Goal: Information Seeking & Learning: Learn about a topic

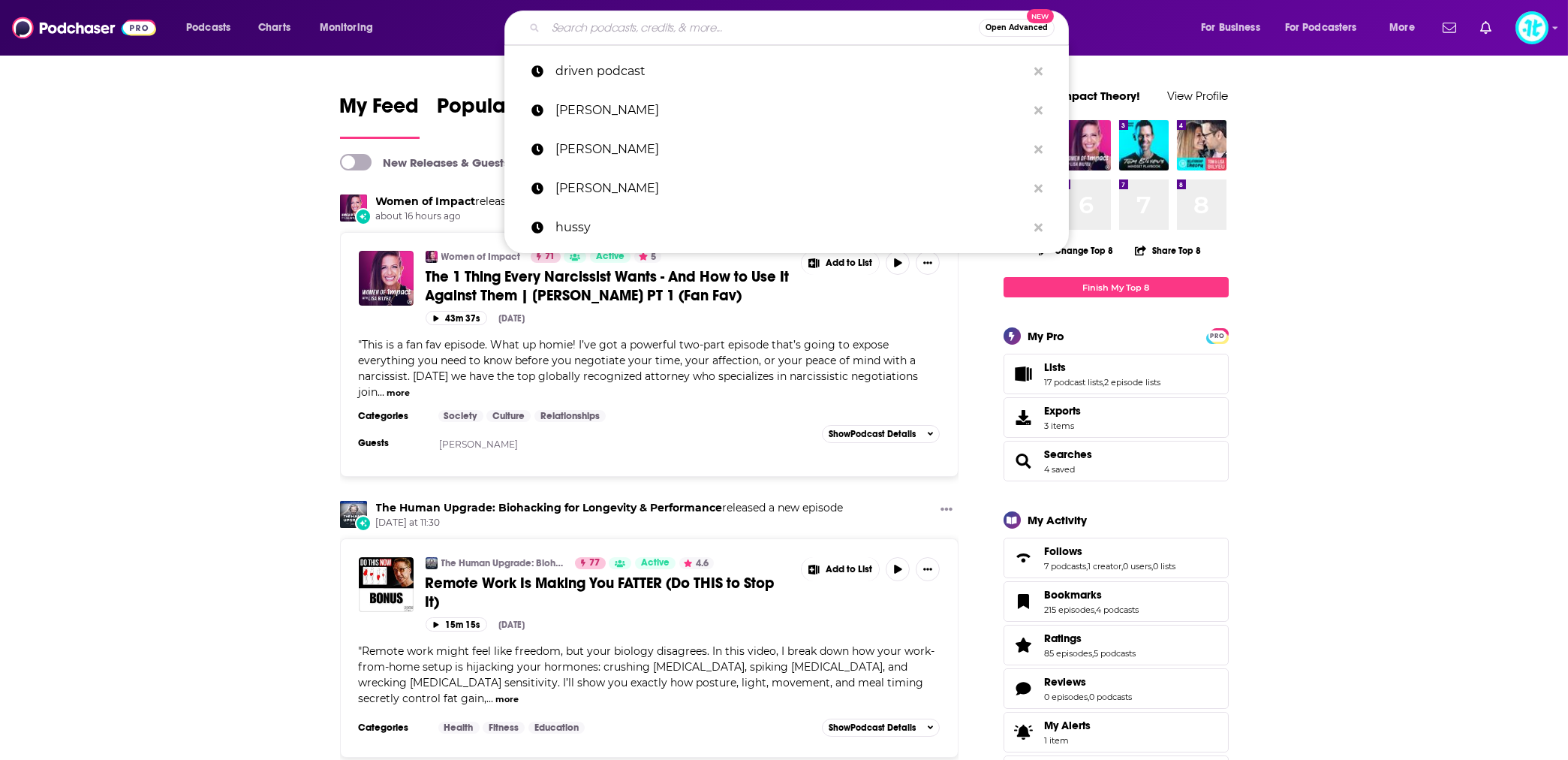
click at [577, 25] on input "Search podcasts, credits, & more..." at bounding box center [762, 27] width 433 height 24
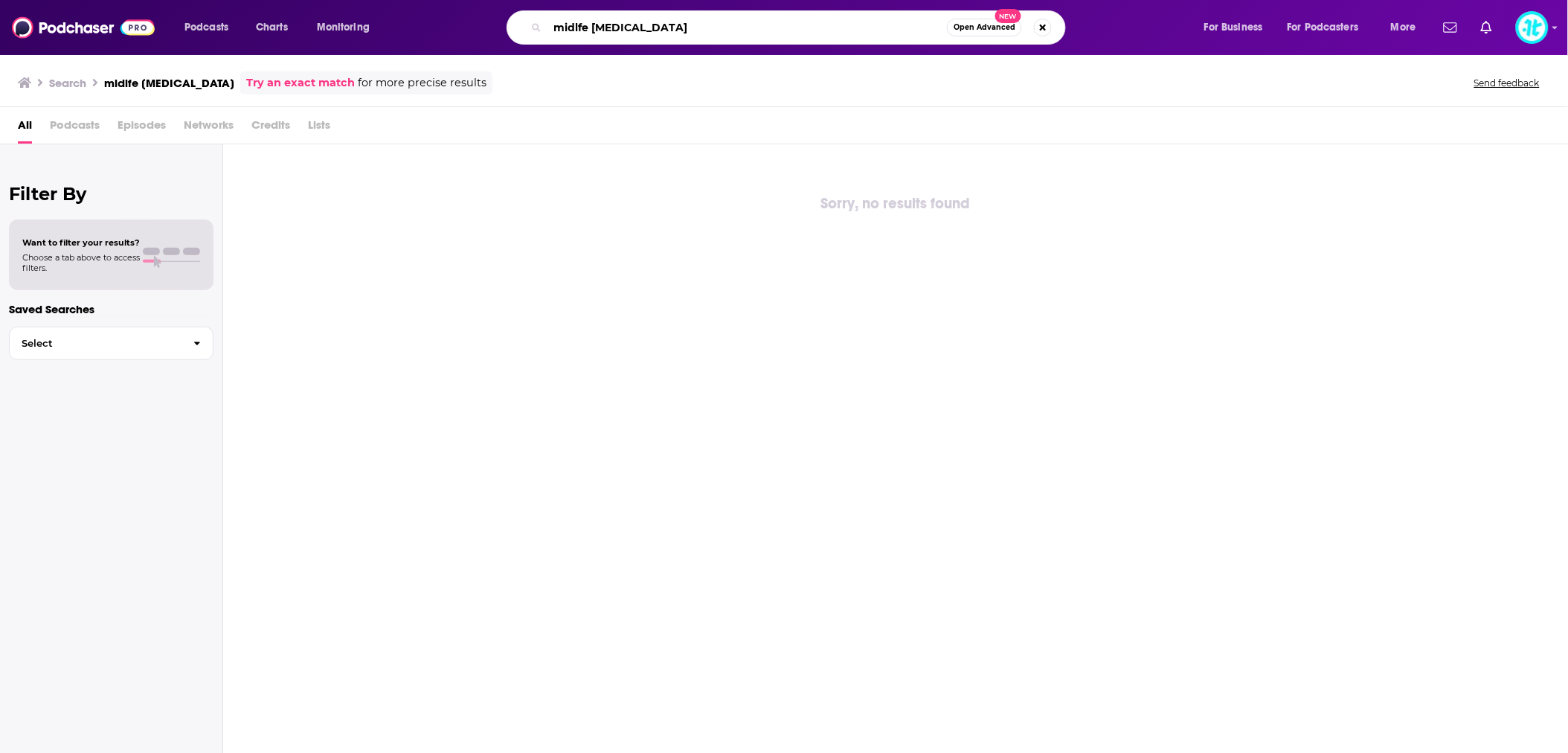
click at [573, 28] on input "midlfe [MEDICAL_DATA]" at bounding box center [747, 27] width 400 height 24
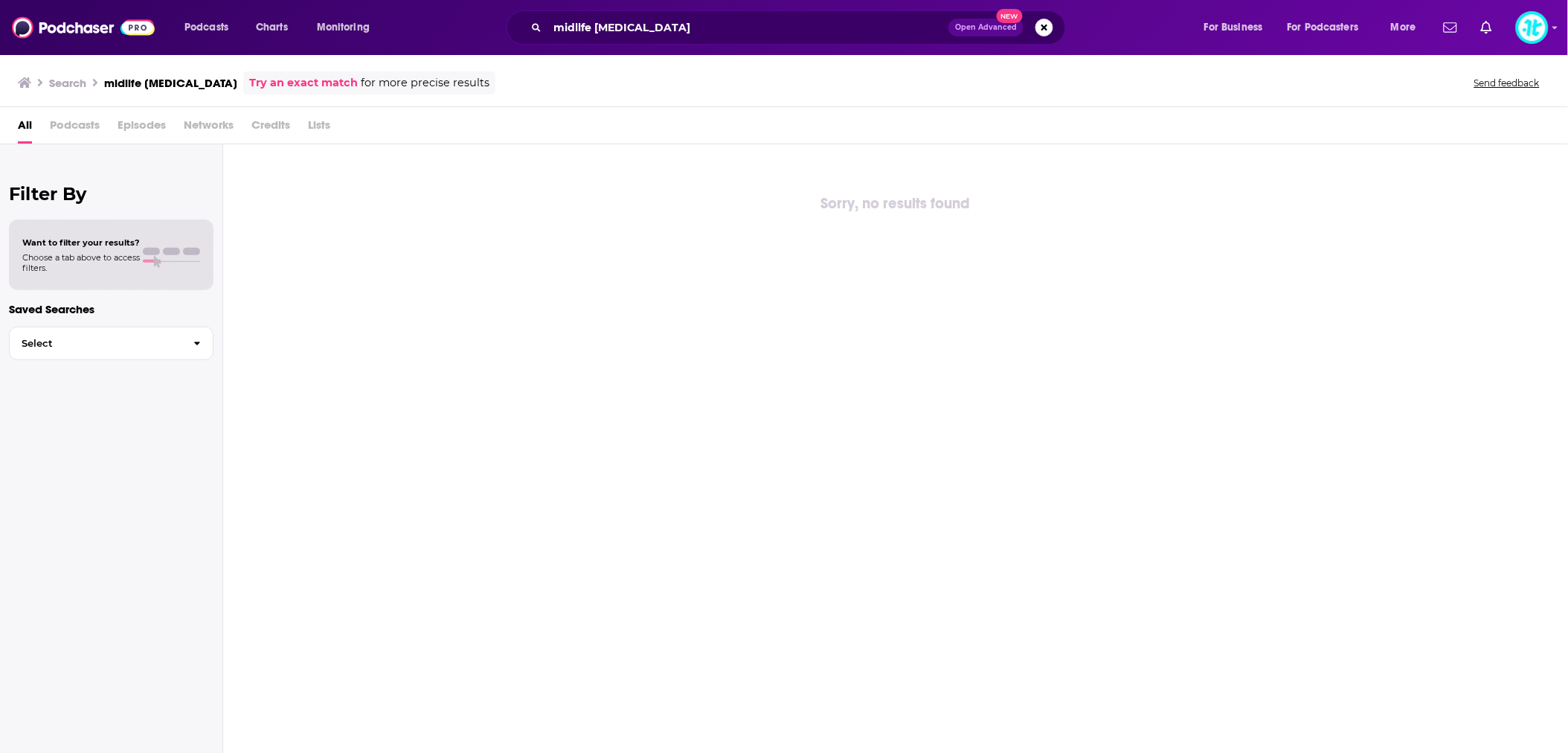
click at [149, 84] on h3 "midllfe [MEDICAL_DATA]" at bounding box center [171, 83] width 133 height 14
click at [249, 85] on link "Try an exact match" at bounding box center [303, 83] width 109 height 17
click at [583, 25] on input "midllfe [MEDICAL_DATA]" at bounding box center [748, 27] width 401 height 24
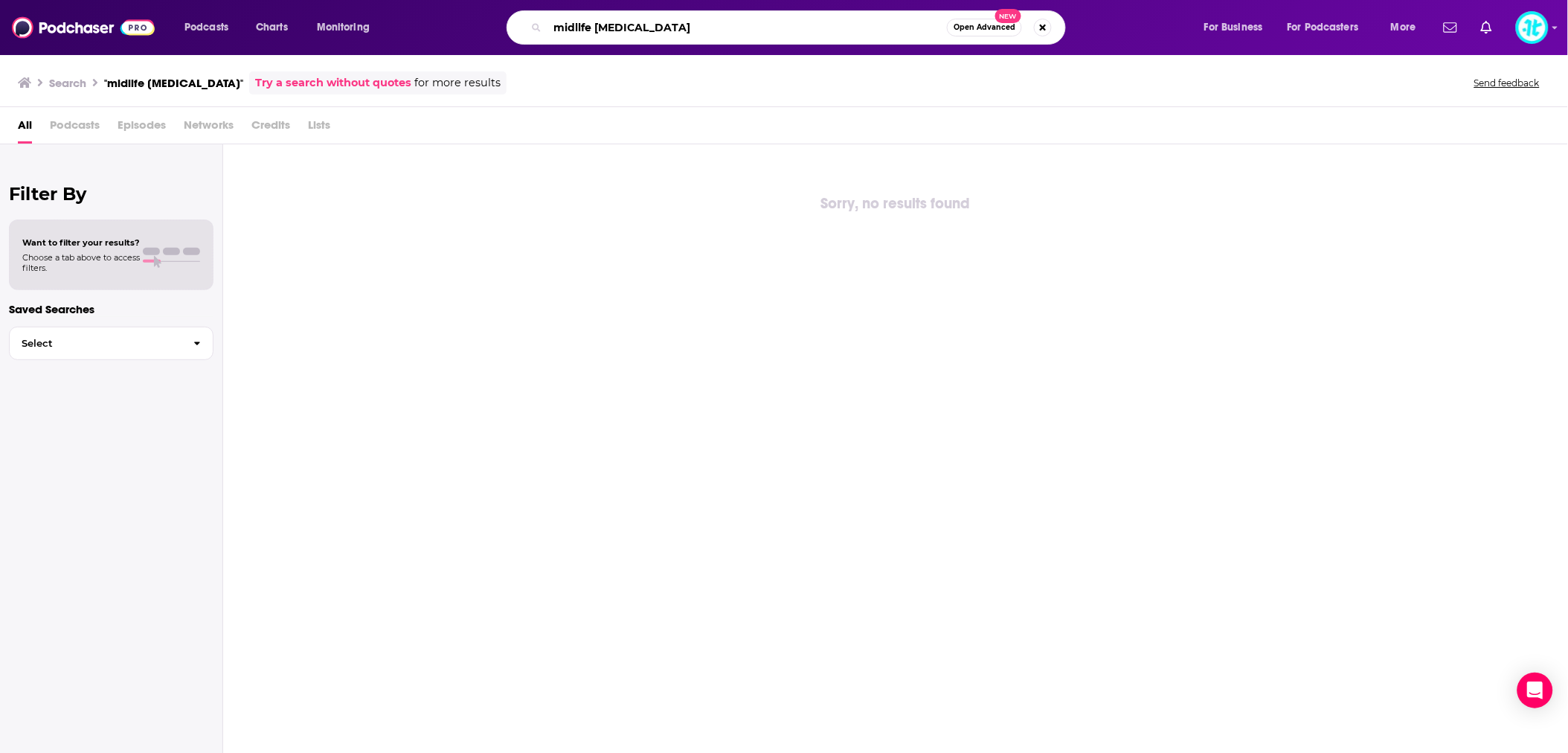
drag, startPoint x: 655, startPoint y: 24, endPoint x: 557, endPoint y: 24, distance: 98.0
click at [557, 24] on input "midllfe [MEDICAL_DATA]" at bounding box center [747, 27] width 400 height 24
type input "Midlife [MEDICAL_DATA]"
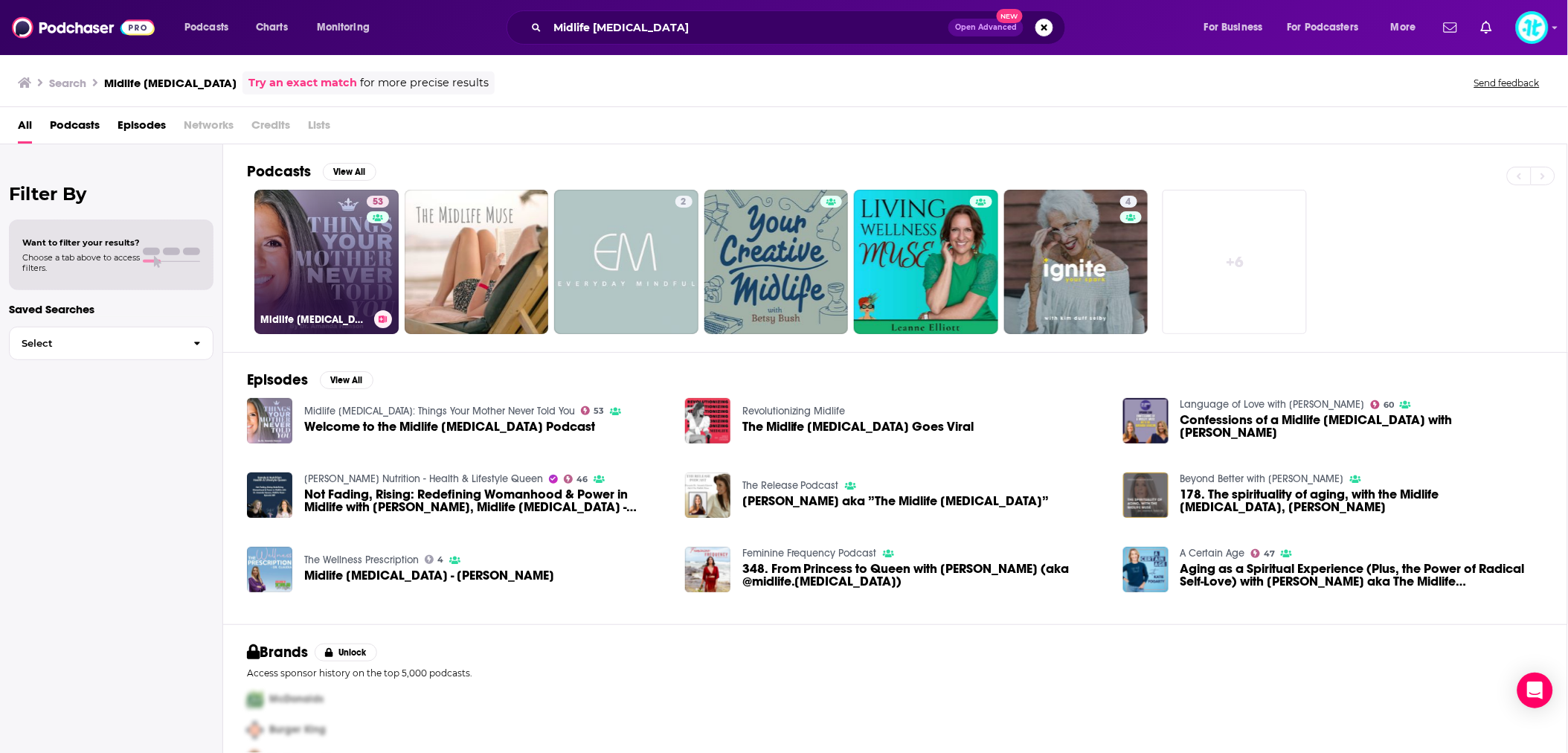
click at [338, 250] on link "53 Midlife [MEDICAL_DATA]: Things Your Mother Never Told You" at bounding box center [326, 262] width 144 height 144
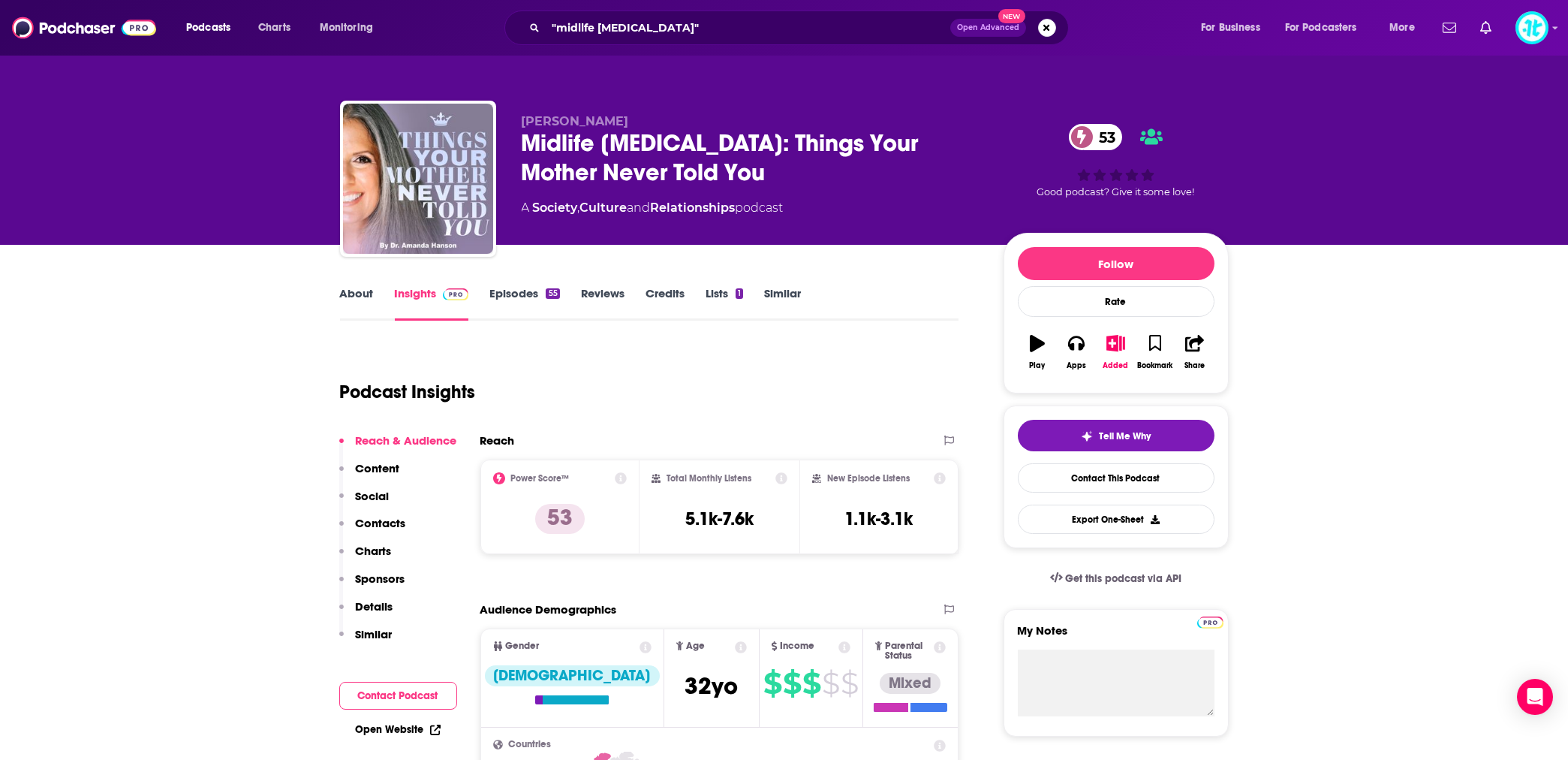
click at [432, 291] on link "Insights" at bounding box center [432, 303] width 74 height 35
